Goal: Task Accomplishment & Management: Use online tool/utility

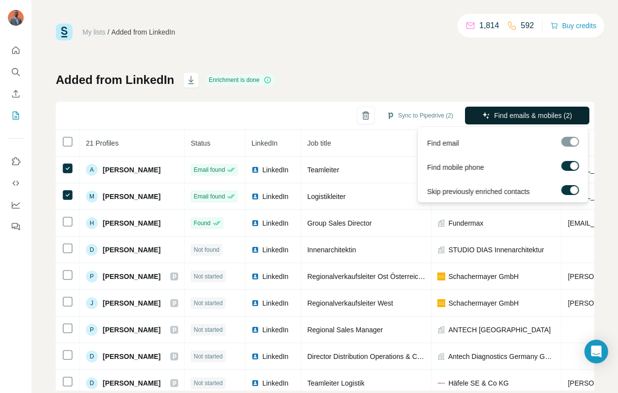
click at [507, 110] on button "Find emails & mobiles (2)" at bounding box center [527, 116] width 124 height 18
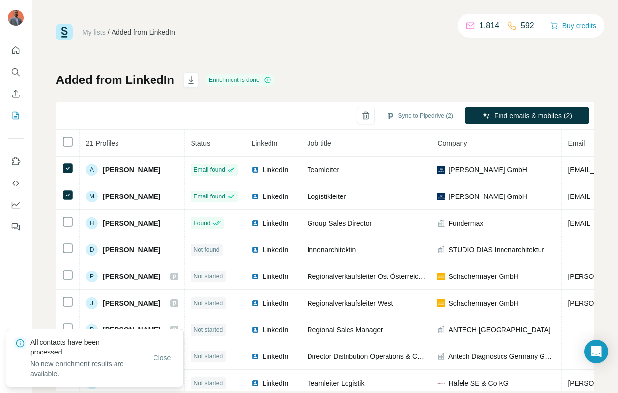
click at [488, 79] on div "Added from LinkedIn Enrichment is done Sync to Pipedrive (2) Find emails & mobi…" at bounding box center [325, 231] width 539 height 319
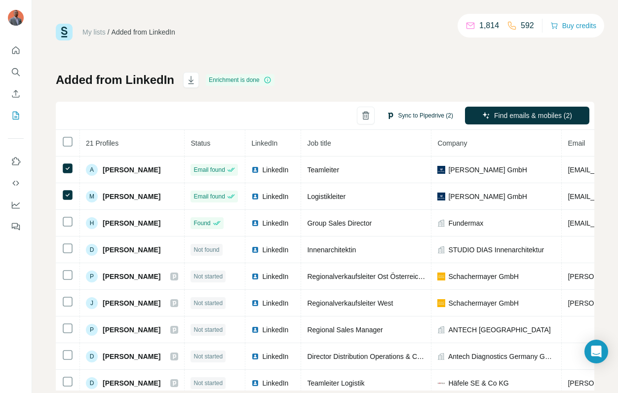
click at [409, 118] on button "Sync to Pipedrive (2)" at bounding box center [420, 115] width 81 height 15
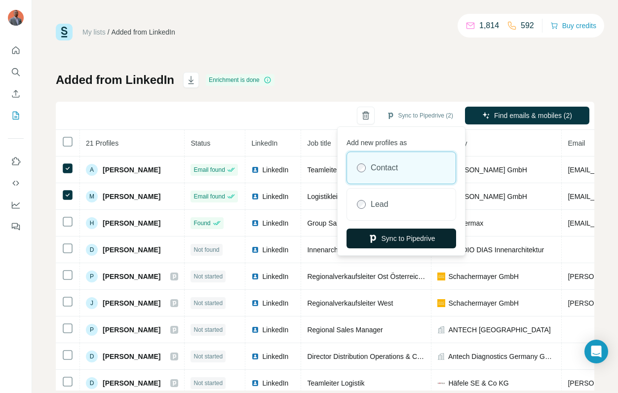
click at [398, 237] on button "Sync to Pipedrive" at bounding box center [402, 239] width 110 height 20
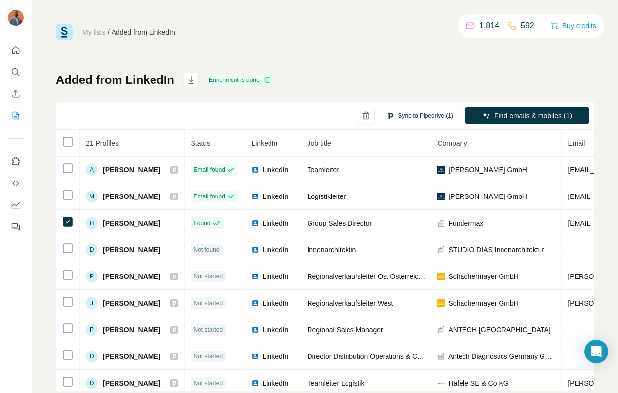
click at [417, 118] on button "Sync to Pipedrive (1)" at bounding box center [420, 115] width 81 height 15
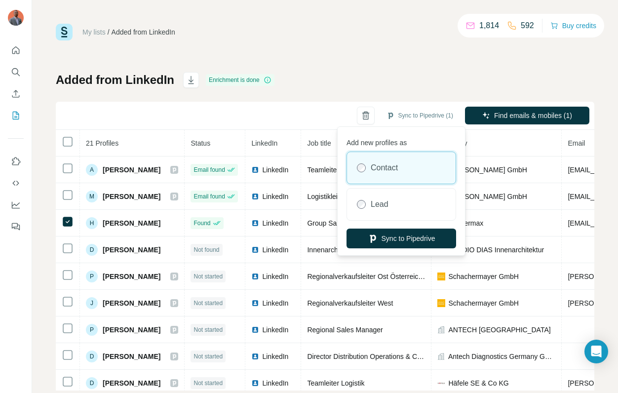
click at [292, 59] on div "My lists / Added from LinkedIn 1,814 592 Buy credits Added from LinkedIn Enrich…" at bounding box center [325, 207] width 539 height 367
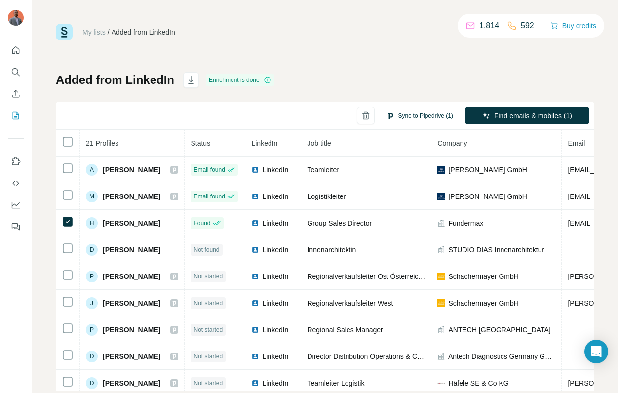
click at [422, 114] on button "Sync to Pipedrive (1)" at bounding box center [420, 115] width 81 height 15
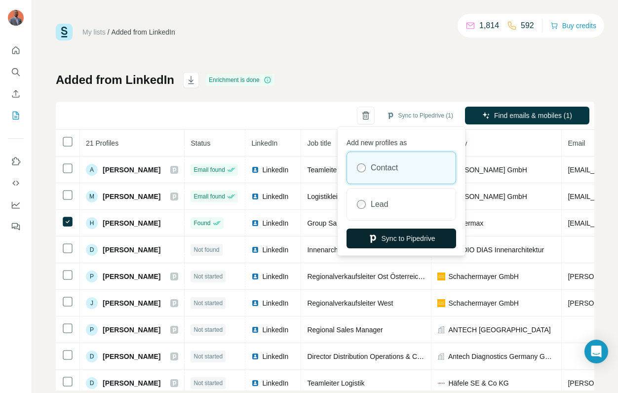
click at [397, 239] on button "Sync to Pipedrive" at bounding box center [402, 239] width 110 height 20
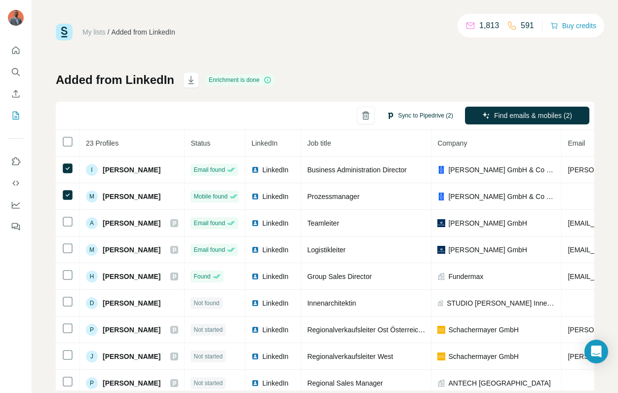
click at [396, 112] on button "Sync to Pipedrive (2)" at bounding box center [420, 115] width 81 height 15
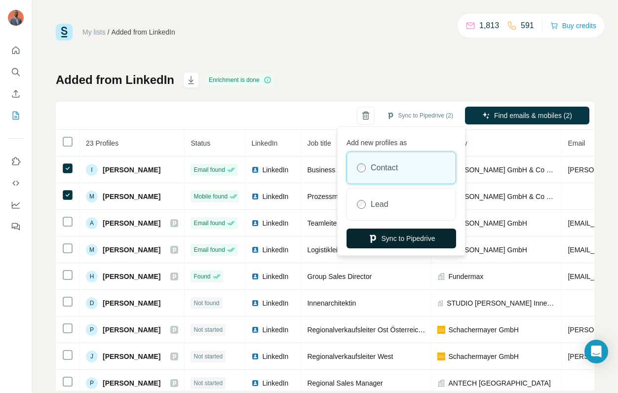
click at [381, 236] on button "Sync to Pipedrive" at bounding box center [402, 239] width 110 height 20
